Goal: Task Accomplishment & Management: Manage account settings

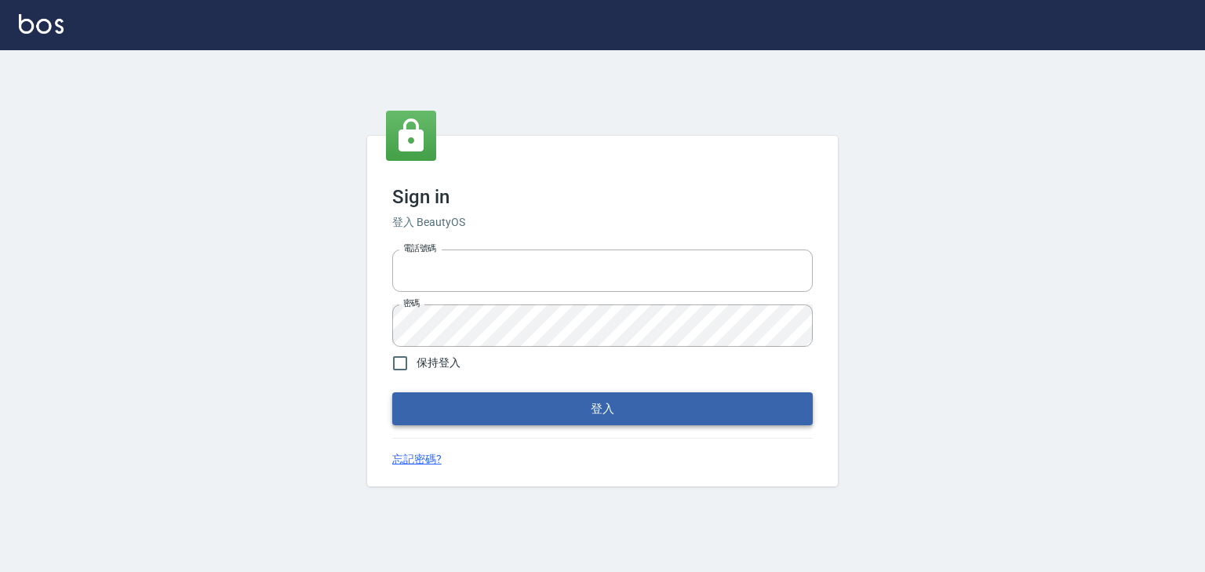
type input "0952331713"
click at [606, 413] on button "登入" at bounding box center [602, 408] width 421 height 33
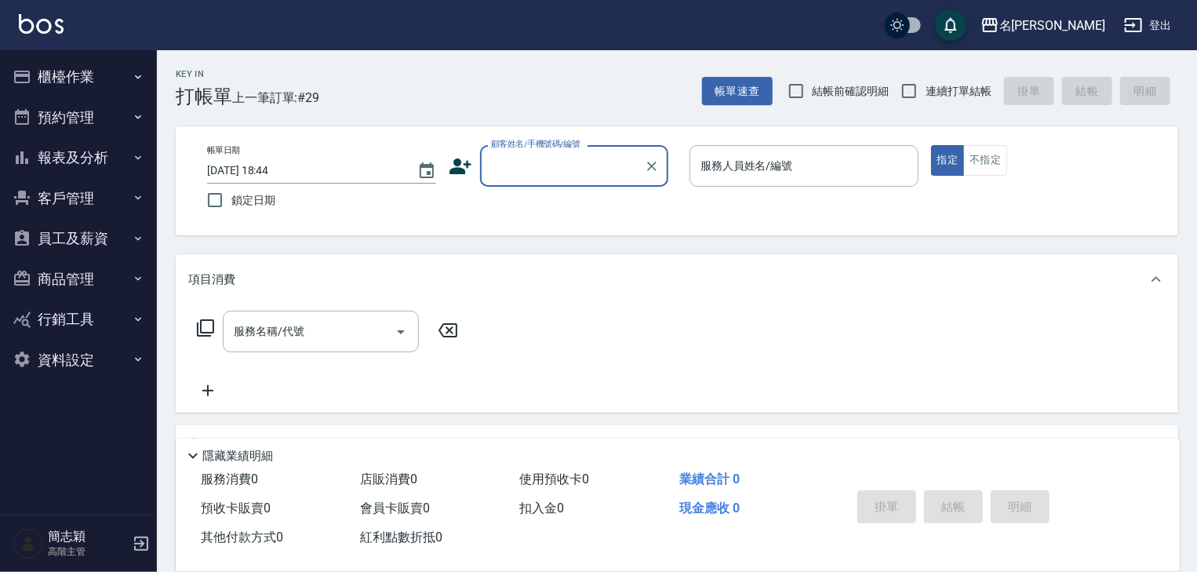
click at [137, 157] on icon "button" at bounding box center [138, 157] width 13 height 13
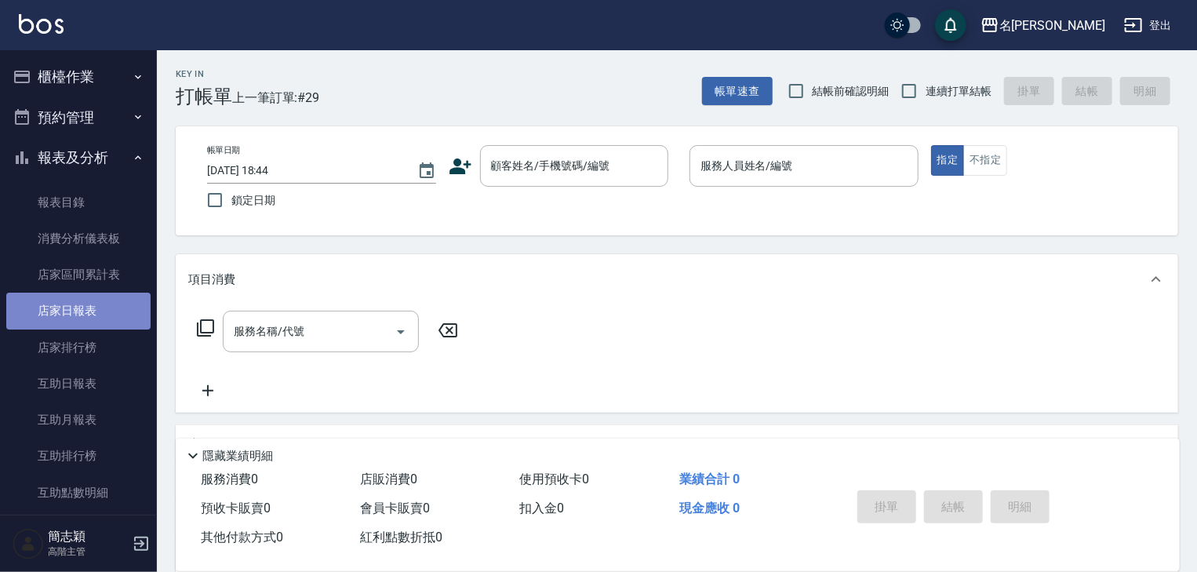
click at [91, 313] on link "店家日報表" at bounding box center [78, 311] width 144 height 36
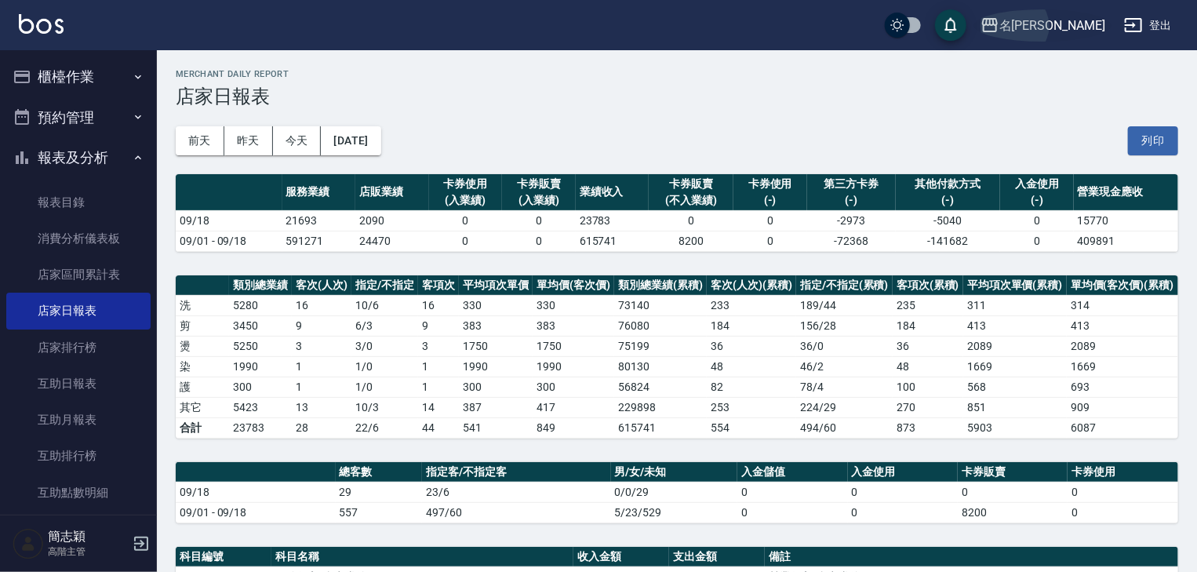
click at [1000, 25] on icon "button" at bounding box center [990, 25] width 19 height 19
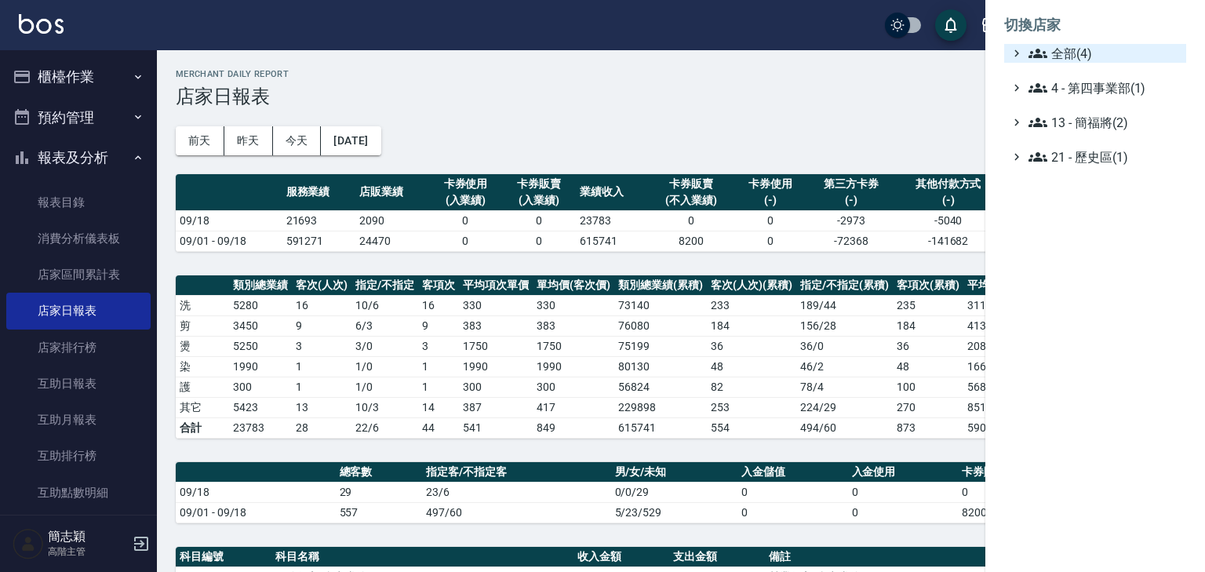
click at [1036, 49] on icon at bounding box center [1038, 53] width 19 height 9
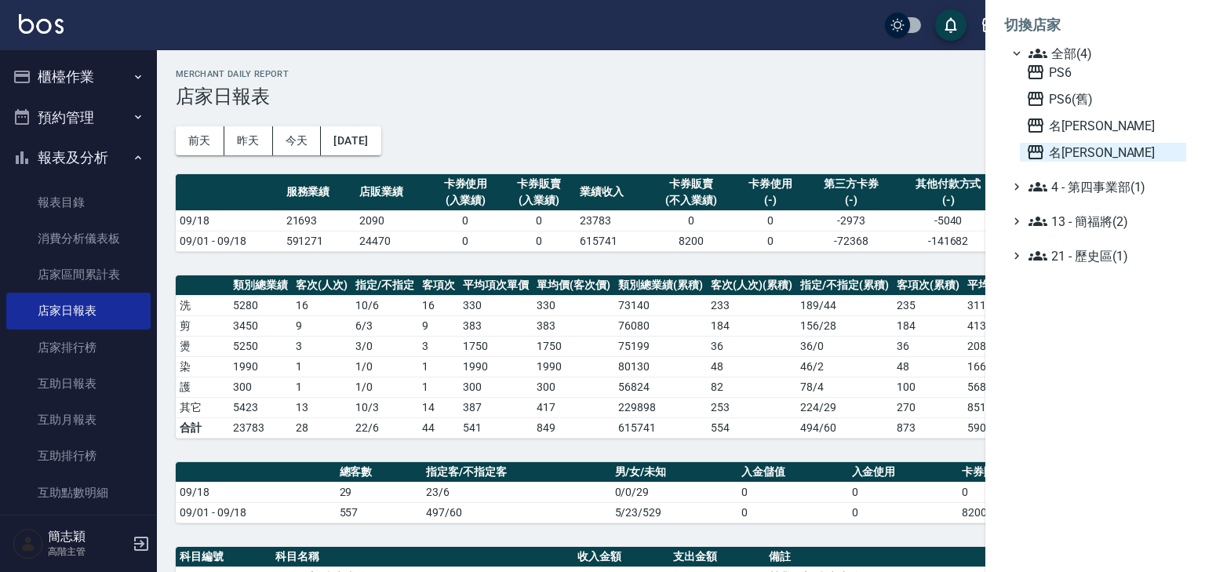
click at [1036, 148] on icon at bounding box center [1036, 152] width 16 height 14
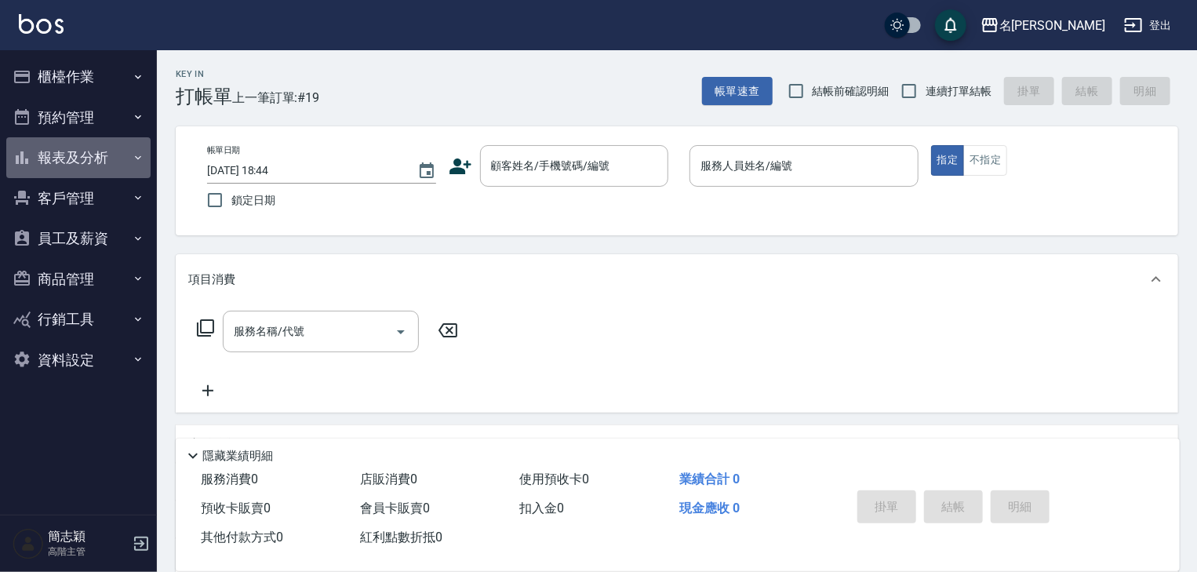
click at [139, 160] on icon "button" at bounding box center [138, 157] width 13 height 13
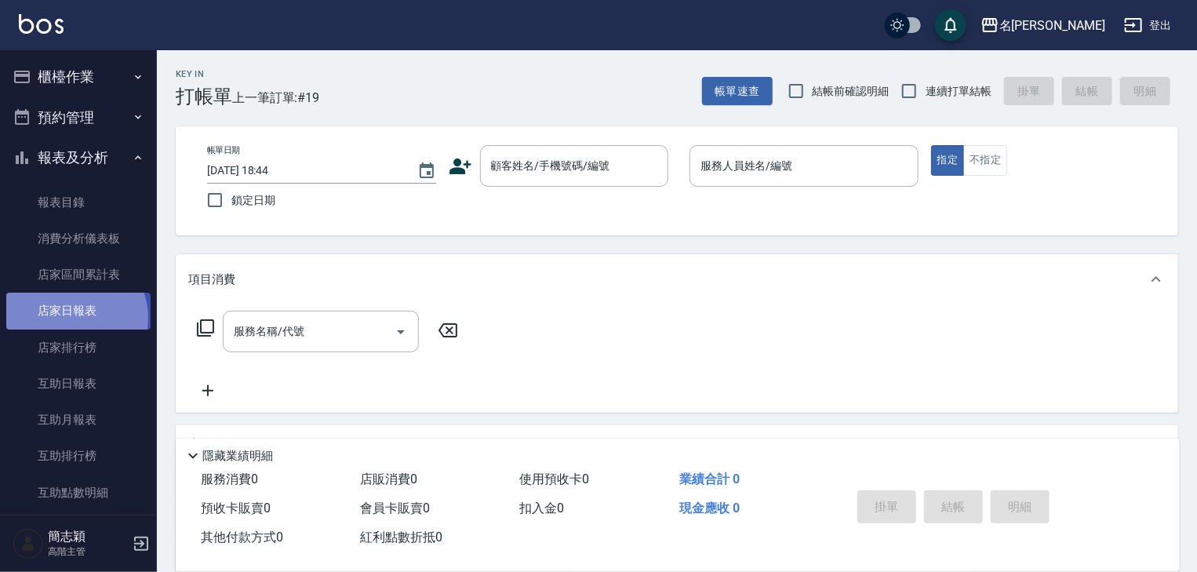
click at [73, 318] on link "店家日報表" at bounding box center [78, 311] width 144 height 36
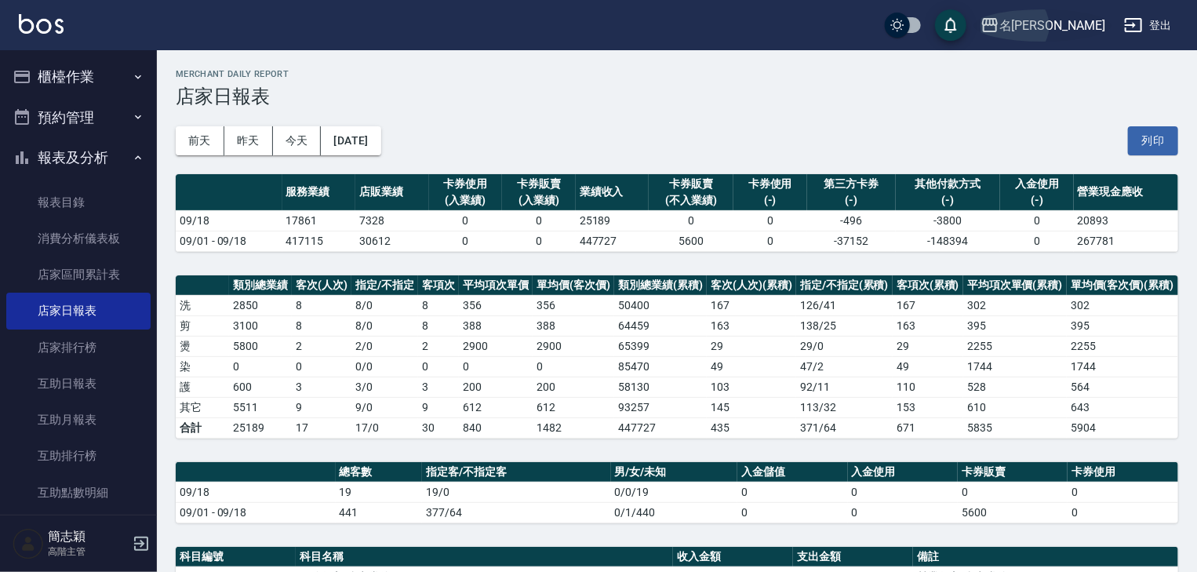
click at [998, 24] on icon "button" at bounding box center [990, 25] width 16 height 14
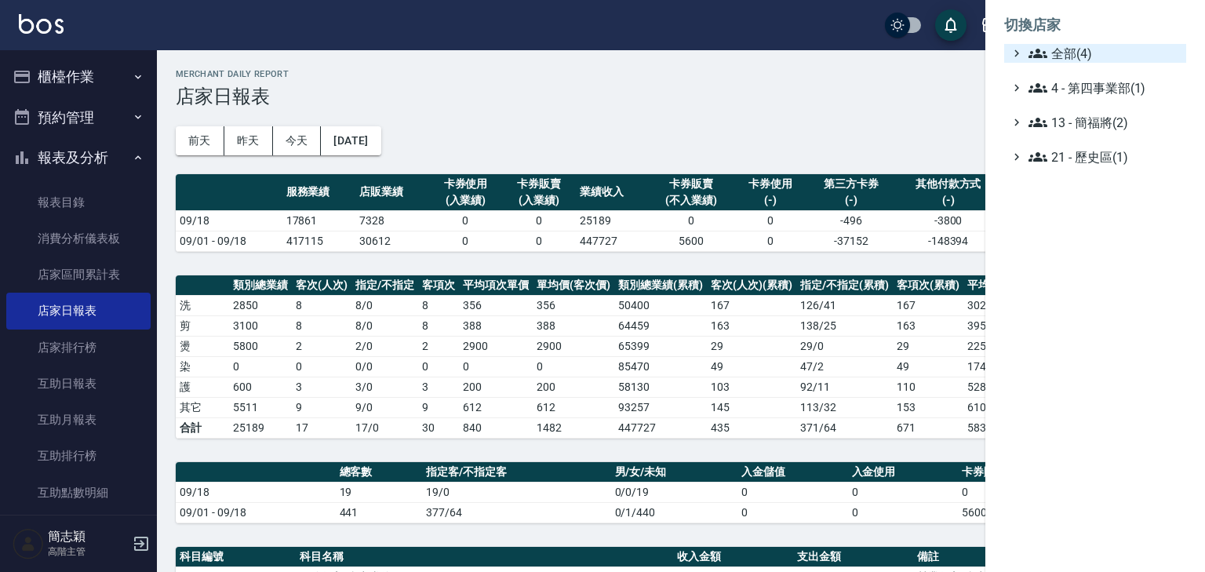
click at [1029, 50] on icon at bounding box center [1038, 53] width 19 height 19
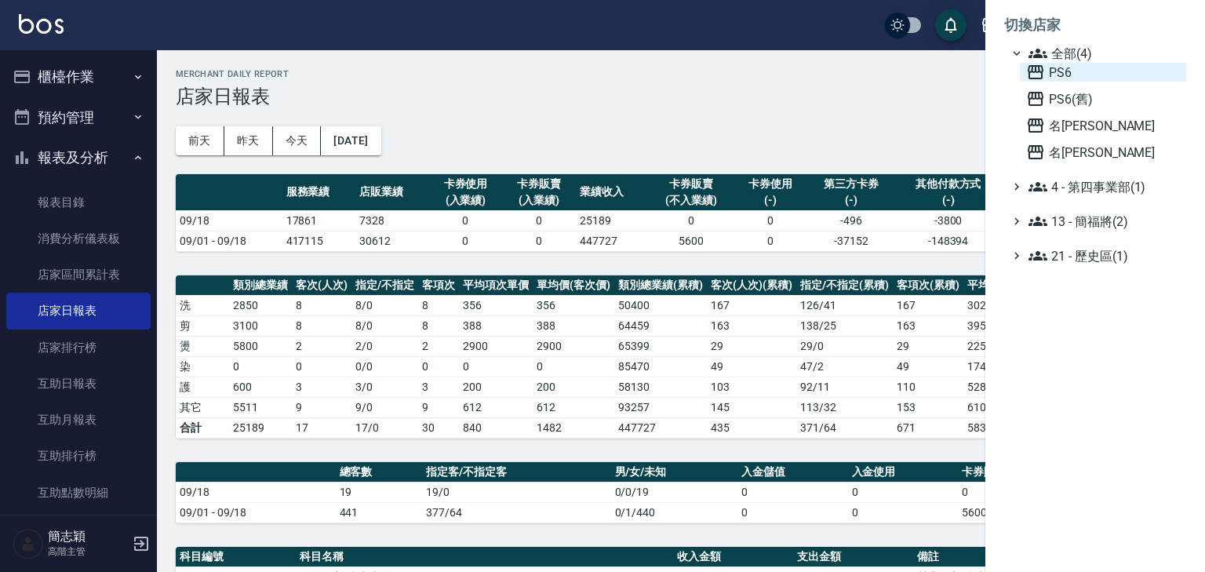
click at [1026, 70] on icon at bounding box center [1035, 72] width 19 height 19
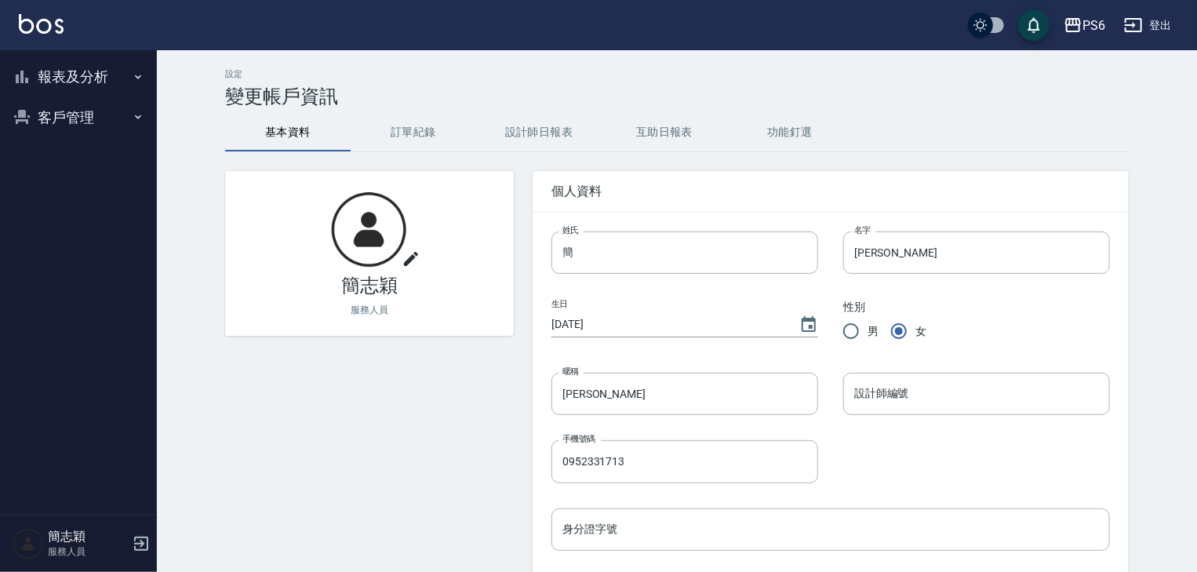
click at [137, 75] on icon "button" at bounding box center [138, 77] width 13 height 13
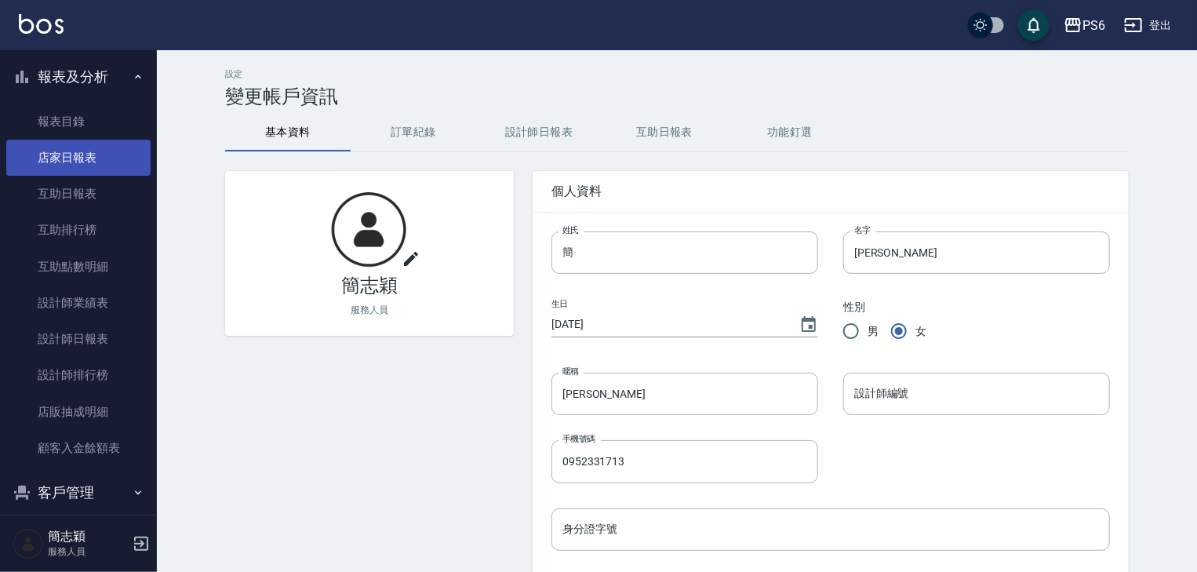
click at [73, 160] on link "店家日報表" at bounding box center [78, 158] width 144 height 36
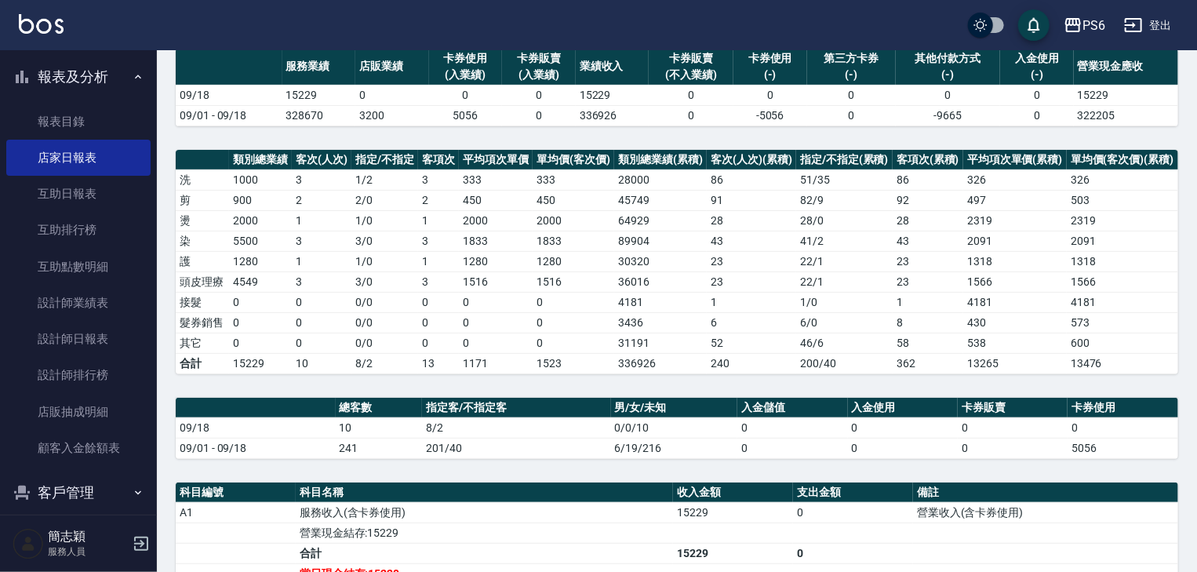
scroll to position [188, 0]
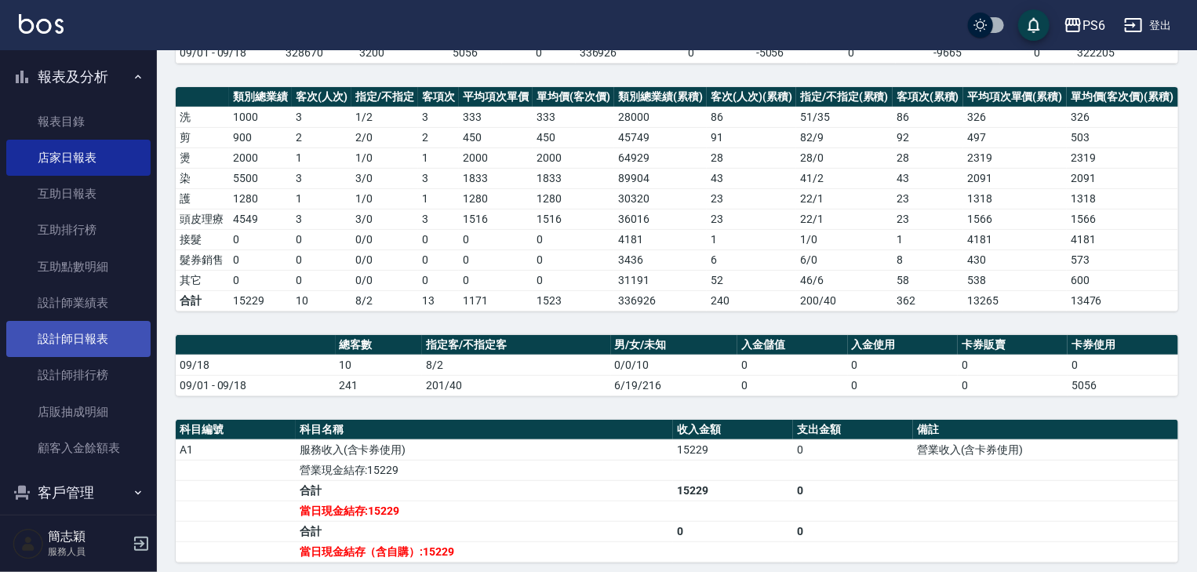
click at [97, 337] on link "設計師日報表" at bounding box center [78, 339] width 144 height 36
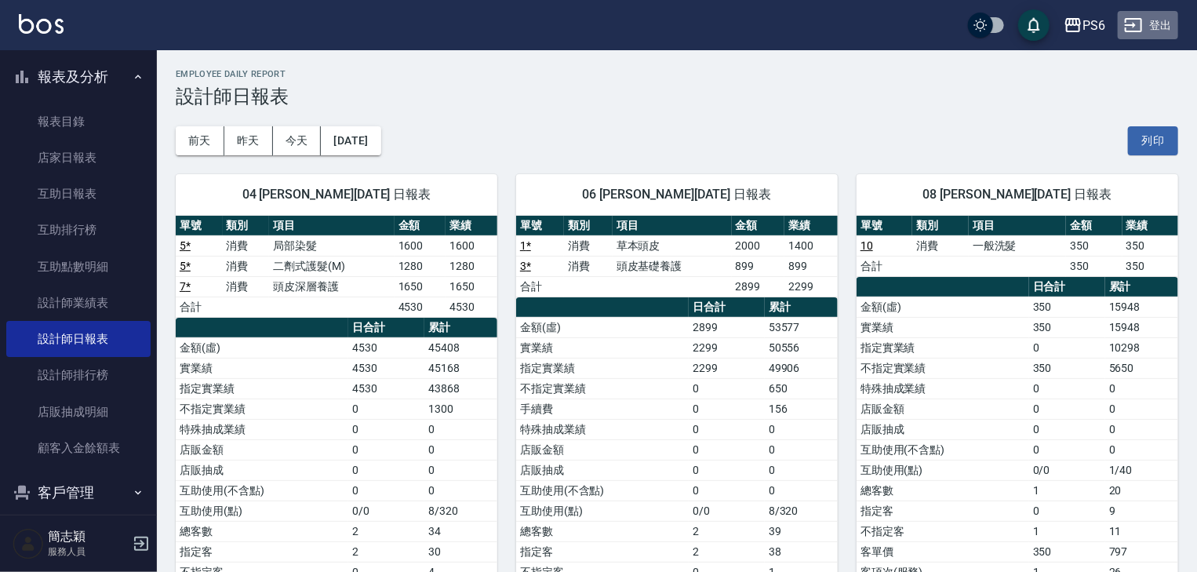
click at [1153, 25] on button "登出" at bounding box center [1148, 25] width 60 height 29
